Goal: Use online tool/utility: Use online tool/utility

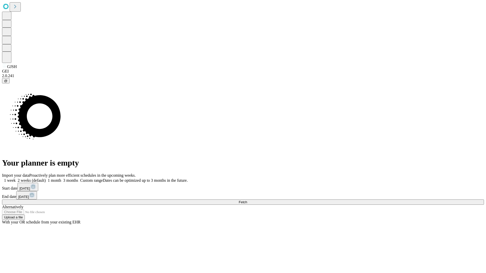
click at [247, 200] on span "Fetch" at bounding box center [243, 202] width 8 height 4
